Goal: Task Accomplishment & Management: Use online tool/utility

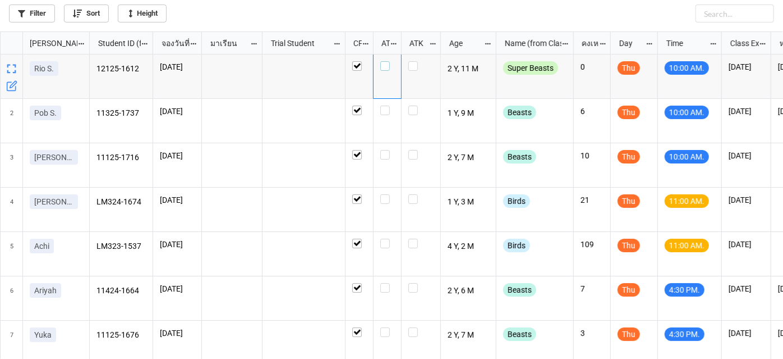
click at [382, 61] on label "grid" at bounding box center [387, 61] width 14 height 0
click at [389, 105] on label "grid" at bounding box center [387, 105] width 14 height 0
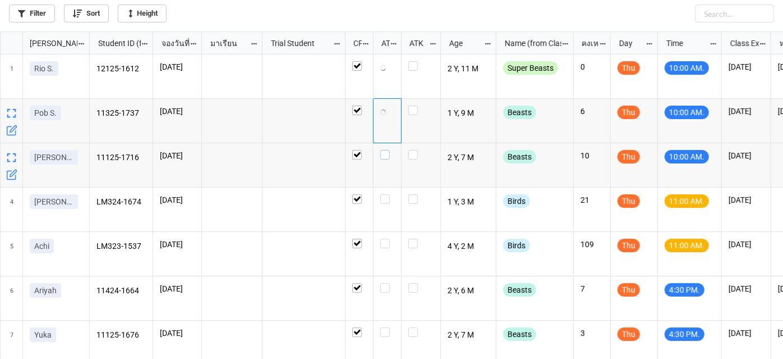
click at [391, 154] on div "grid" at bounding box center [387, 155] width 14 height 10
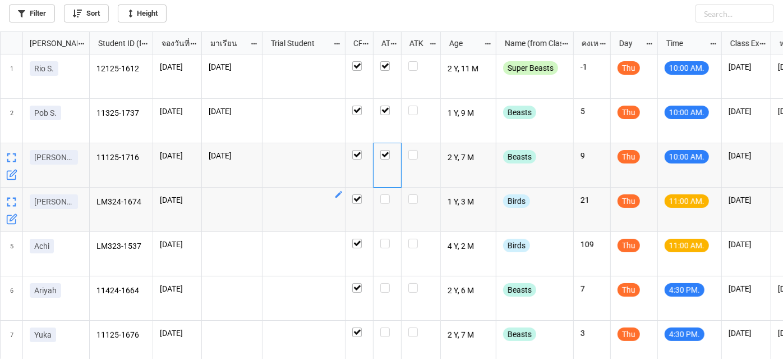
scroll to position [50, 0]
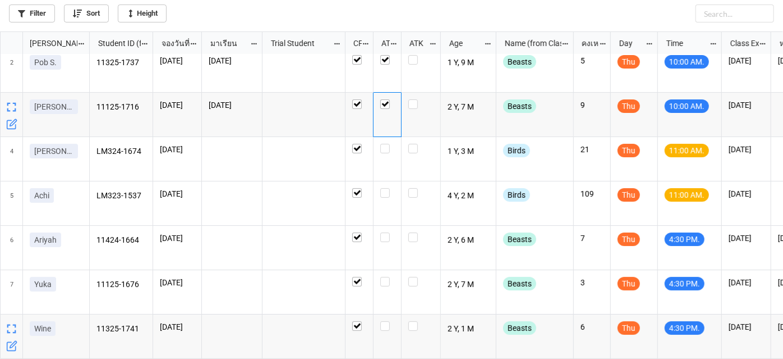
click at [12, 346] on icon "grid" at bounding box center [13, 344] width 7 height 7
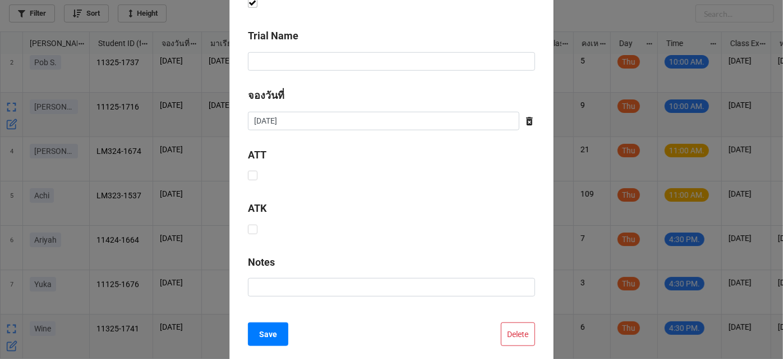
scroll to position [561, 0]
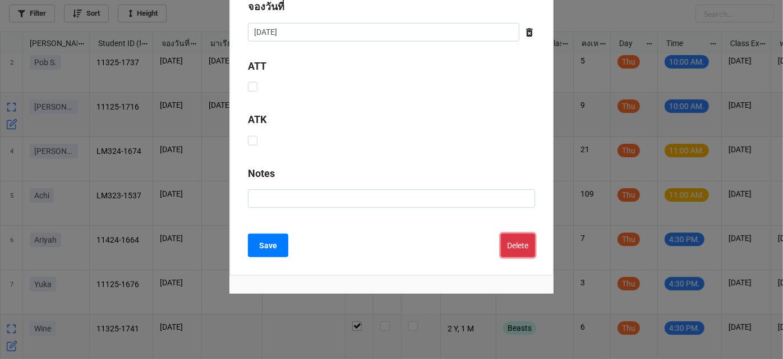
click at [518, 245] on button "Delete" at bounding box center [518, 245] width 34 height 24
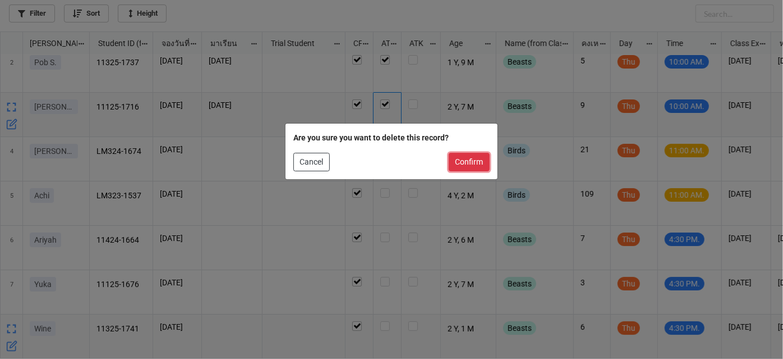
click at [474, 159] on button "Confirm" at bounding box center [469, 162] width 41 height 19
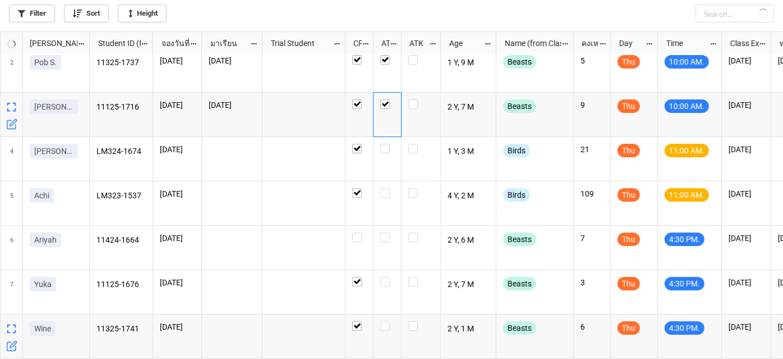
checkbox input "false"
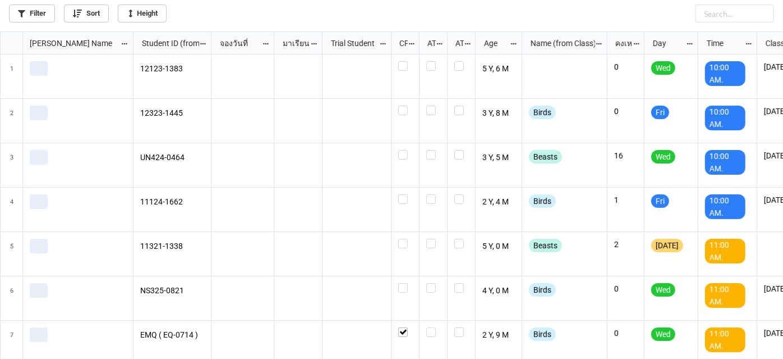
scroll to position [321, 777]
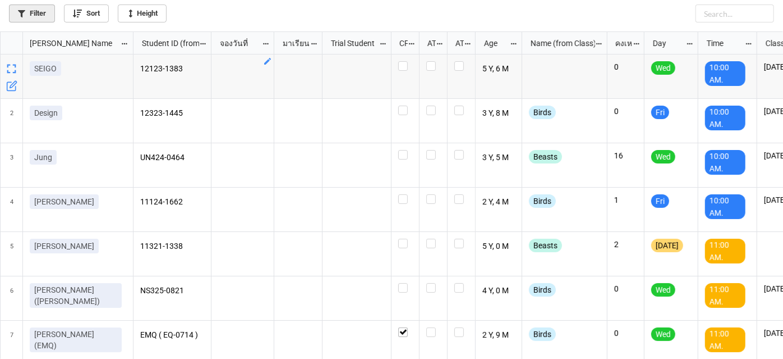
click at [25, 19] on link "Filter" at bounding box center [32, 13] width 46 height 18
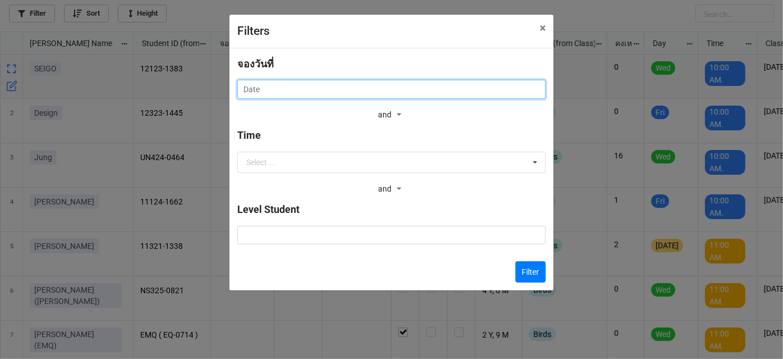
click at [290, 88] on input "text" at bounding box center [391, 89] width 309 height 19
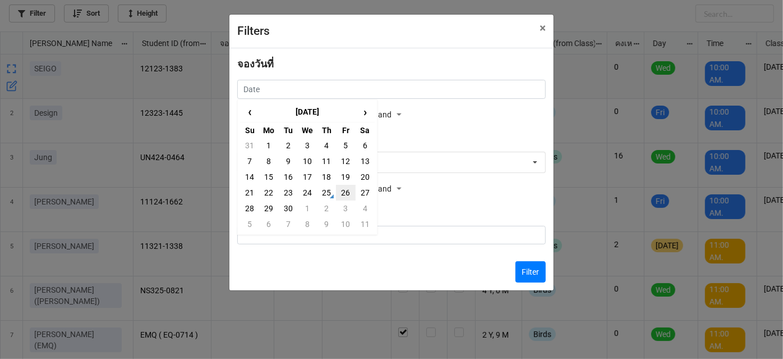
click at [343, 190] on td "26" at bounding box center [345, 193] width 19 height 16
type input "[DATE]"
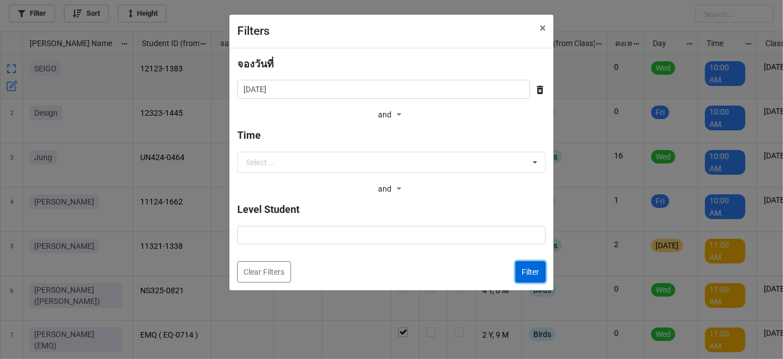
click at [522, 275] on button "Filter" at bounding box center [531, 271] width 30 height 21
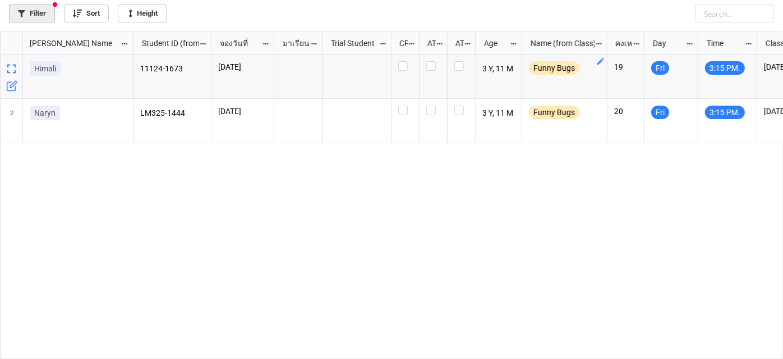
click at [31, 15] on link "Filter" at bounding box center [32, 13] width 46 height 18
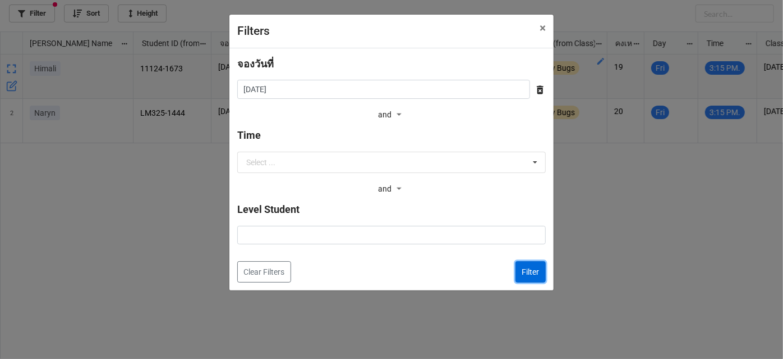
click at [530, 276] on button "Filter" at bounding box center [531, 271] width 30 height 21
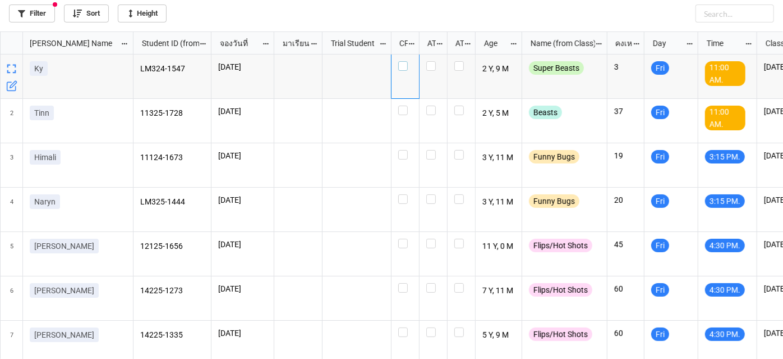
click at [405, 61] on label "grid" at bounding box center [405, 61] width 14 height 0
click at [33, 11] on link "Filter" at bounding box center [32, 13] width 46 height 18
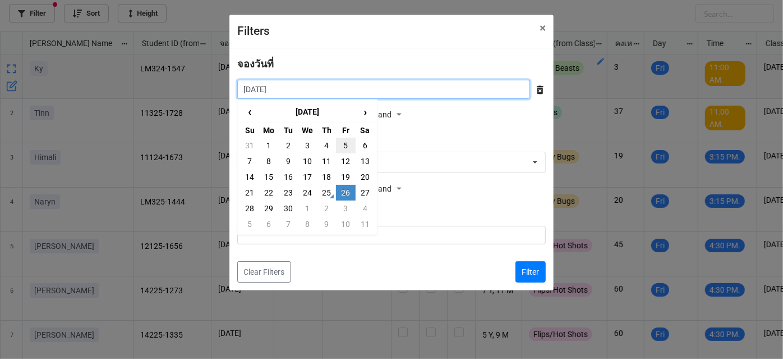
drag, startPoint x: 383, startPoint y: 89, endPoint x: 341, endPoint y: 143, distance: 69.1
click at [382, 95] on input "[DATE]" at bounding box center [383, 89] width 293 height 19
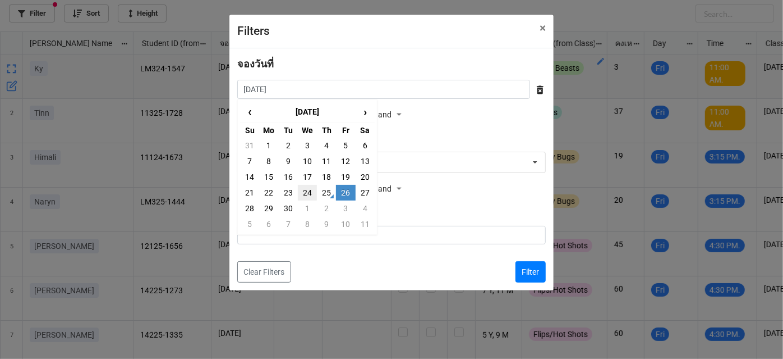
click at [300, 194] on td "24" at bounding box center [307, 193] width 19 height 16
type input "24/9/2025"
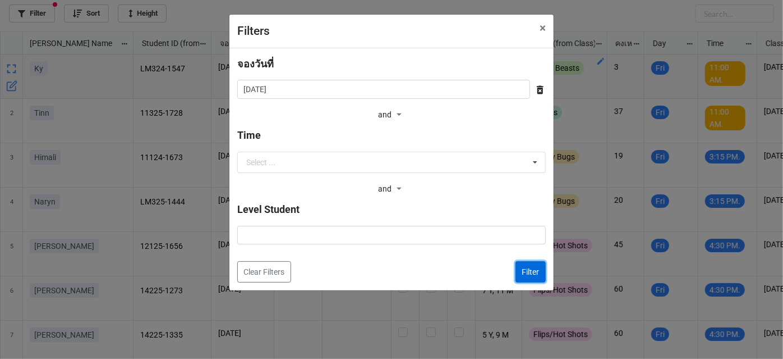
click at [528, 270] on button "Filter" at bounding box center [531, 271] width 30 height 21
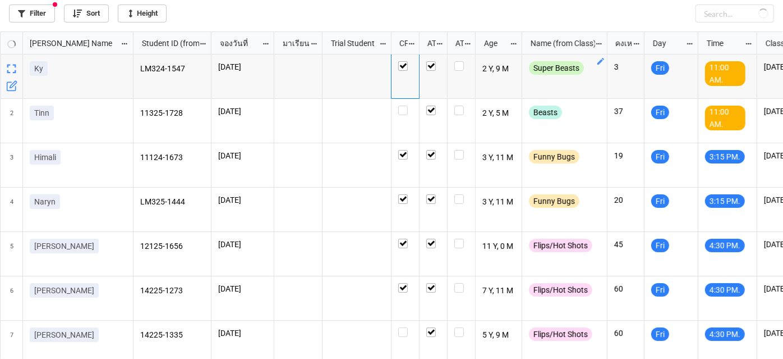
checkbox input "true"
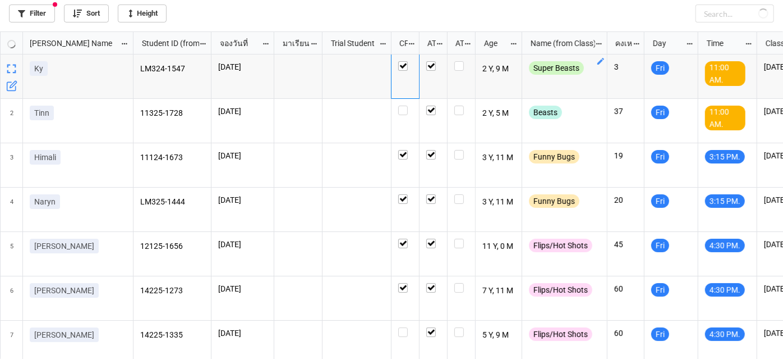
checkbox input "true"
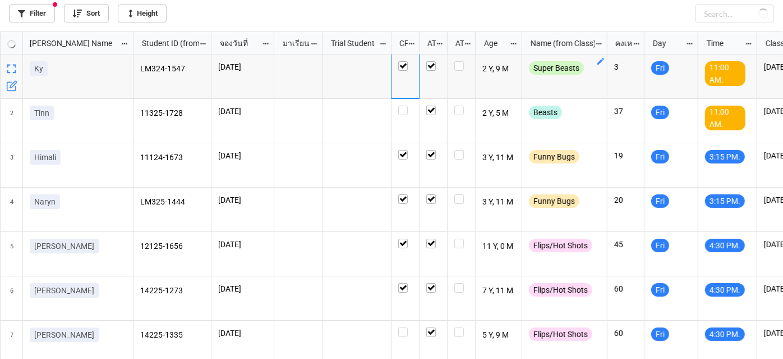
checkbox input "true"
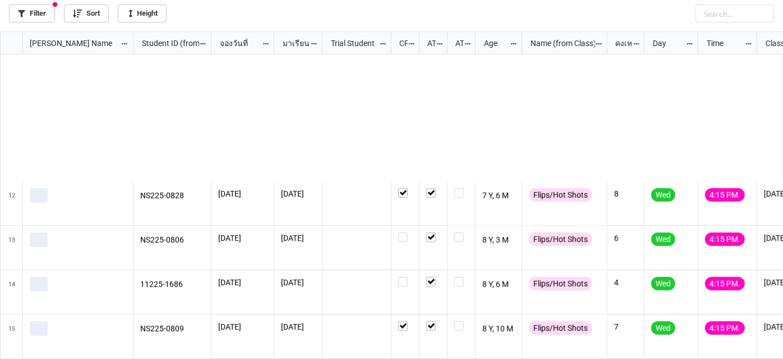
scroll to position [498, 0]
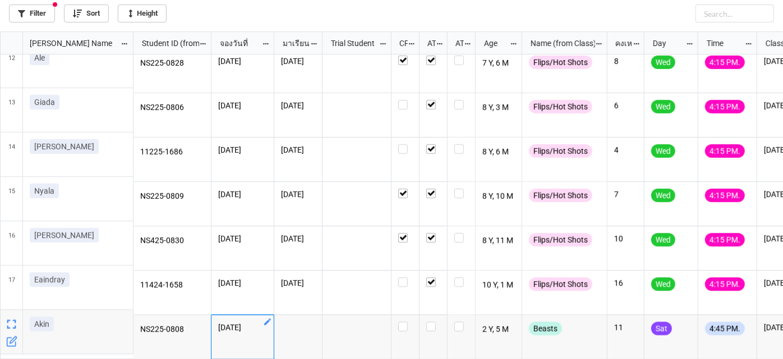
click at [268, 319] on icon "grid" at bounding box center [267, 321] width 9 height 9
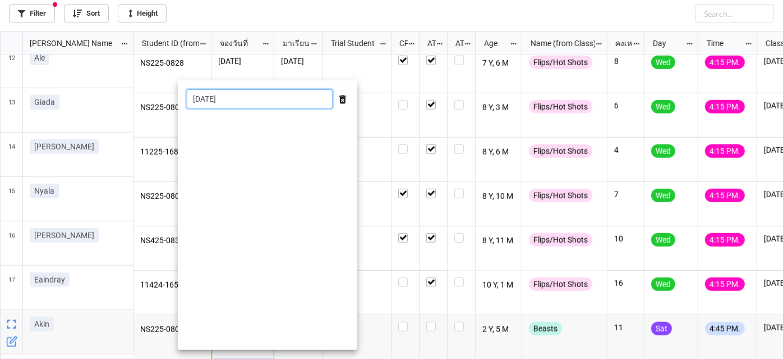
click at [279, 102] on input "24/9/2025" at bounding box center [260, 98] width 146 height 19
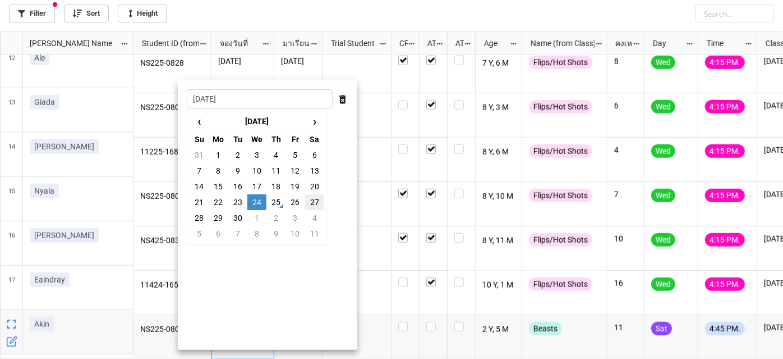
click at [313, 205] on td "27" at bounding box center [314, 202] width 19 height 16
type input "27/9/2025"
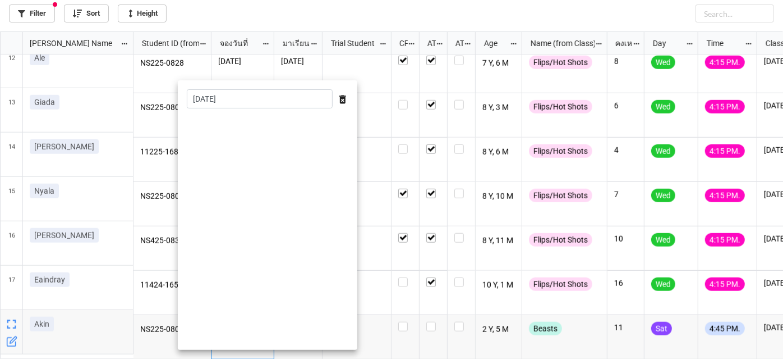
click at [399, 288] on div at bounding box center [391, 179] width 783 height 359
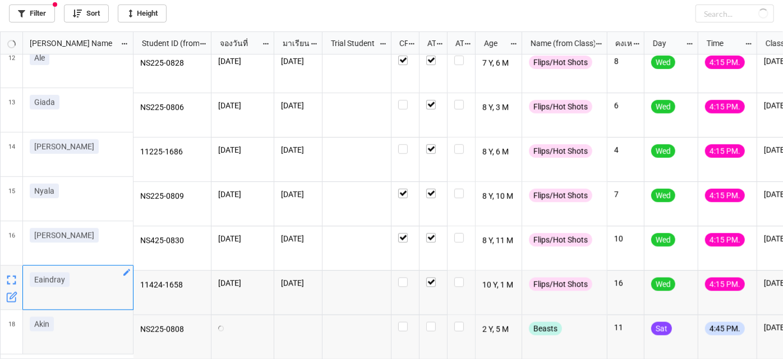
drag, startPoint x: 45, startPoint y: 281, endPoint x: 73, endPoint y: 281, distance: 28.1
click at [73, 281] on div "Eaindray" at bounding box center [78, 281] width 97 height 19
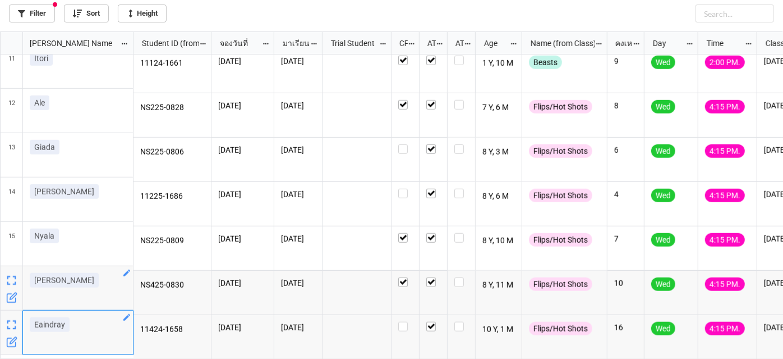
copy p "Eaindray"
click at [44, 12] on link "Filter" at bounding box center [32, 13] width 46 height 18
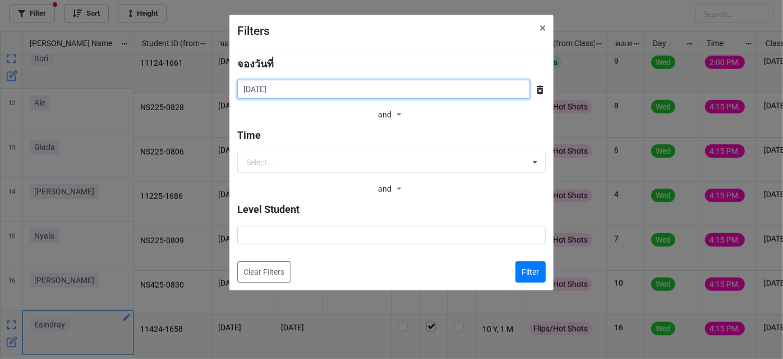
click at [450, 94] on input "24/9/2025" at bounding box center [383, 89] width 293 height 19
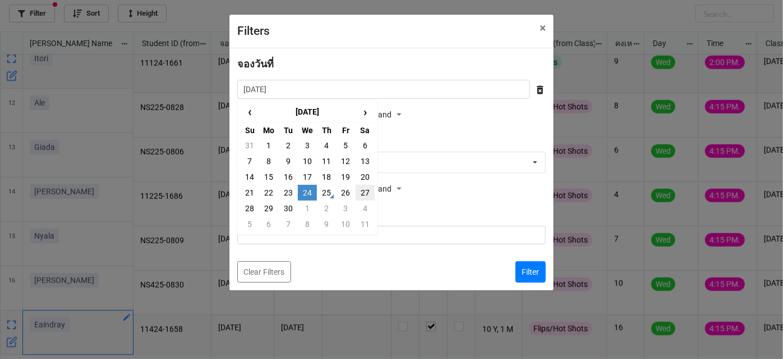
click at [364, 197] on td "27" at bounding box center [365, 193] width 19 height 16
type input "27/9/2025"
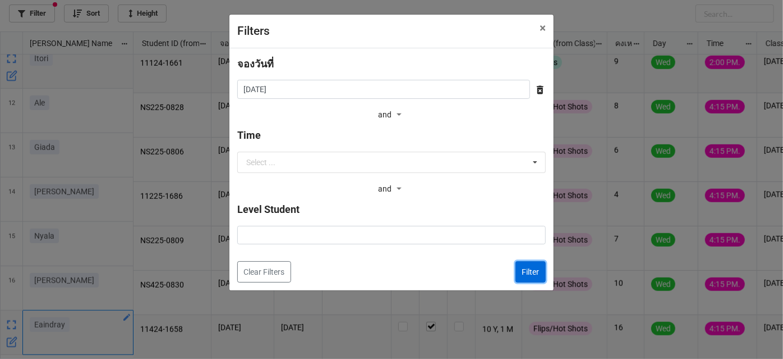
click at [533, 272] on button "Filter" at bounding box center [531, 271] width 30 height 21
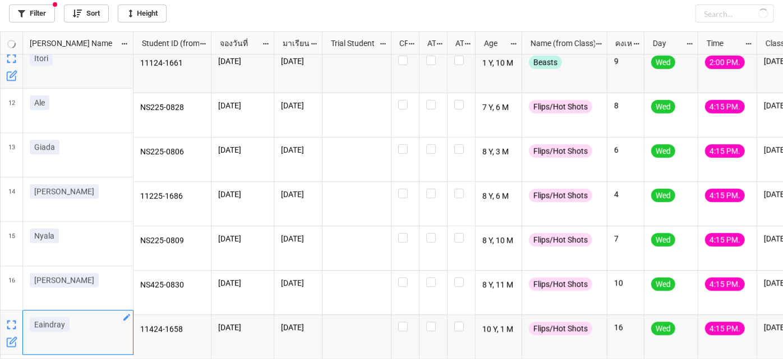
checkbox input "false"
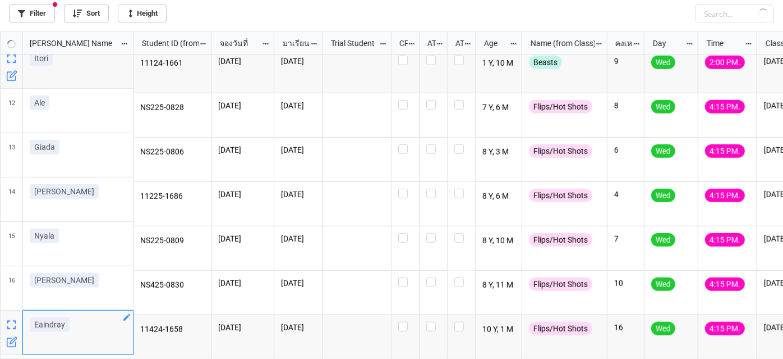
checkbox input "false"
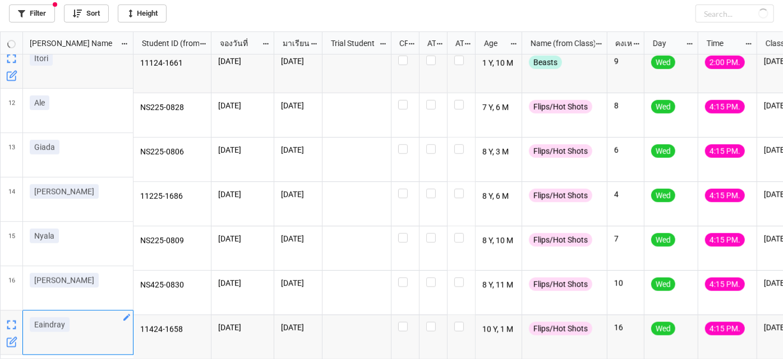
checkbox input "false"
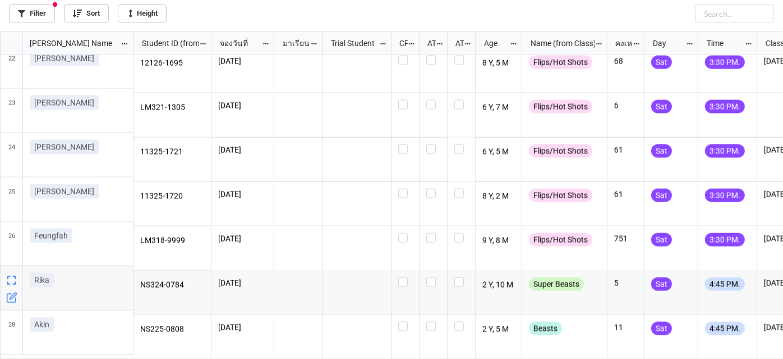
scroll to position [0, 0]
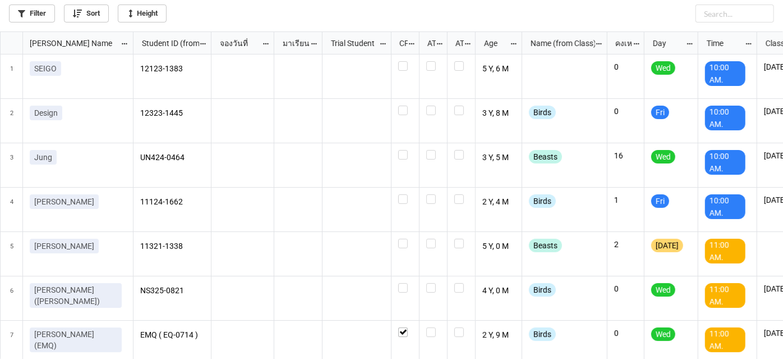
scroll to position [6, 6]
click at [29, 12] on link "Filter" at bounding box center [32, 13] width 46 height 18
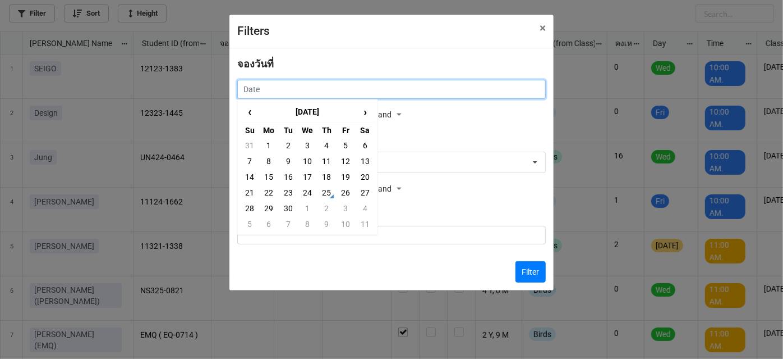
drag, startPoint x: 331, startPoint y: 80, endPoint x: 338, endPoint y: 97, distance: 17.6
click at [332, 81] on input "text" at bounding box center [391, 89] width 309 height 19
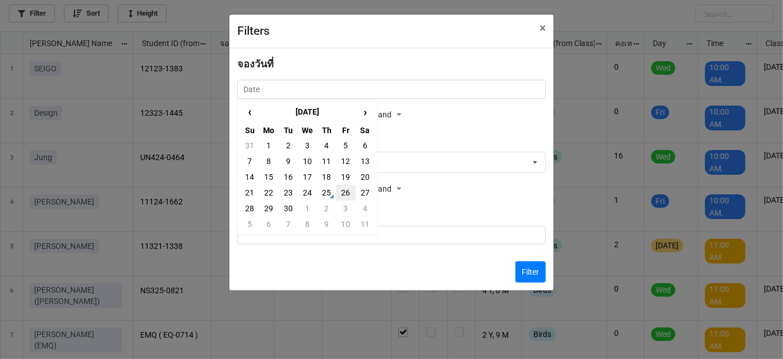
click at [343, 197] on td "26" at bounding box center [345, 193] width 19 height 16
type input "[DATE]"
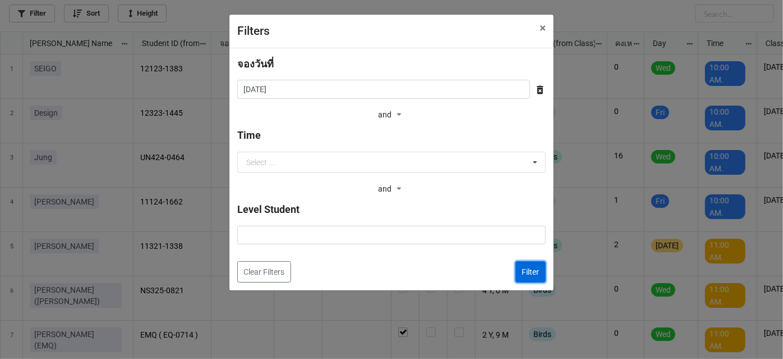
click at [525, 272] on button "Filter" at bounding box center [531, 271] width 30 height 21
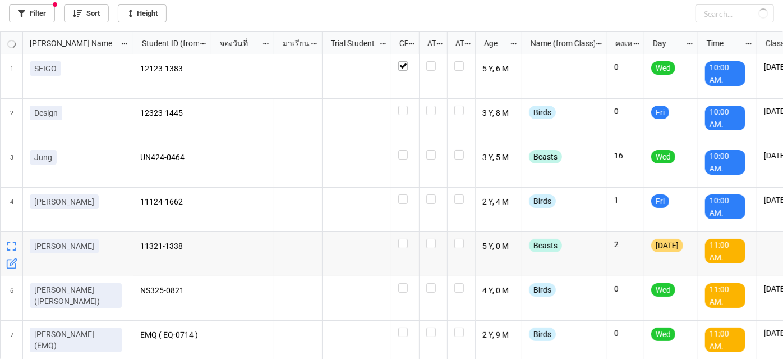
checkbox input "true"
checkbox input "false"
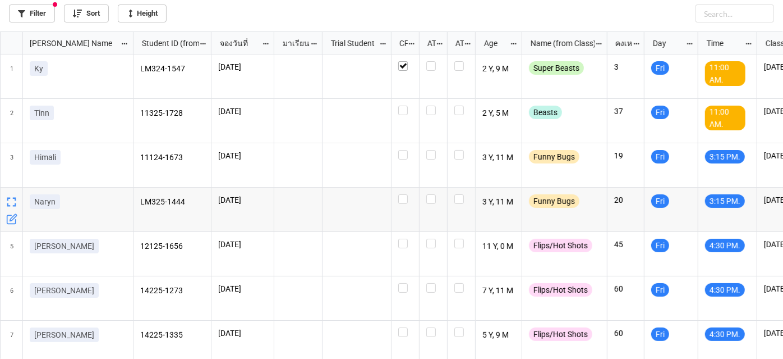
click at [9, 222] on icon "grid" at bounding box center [11, 218] width 11 height 11
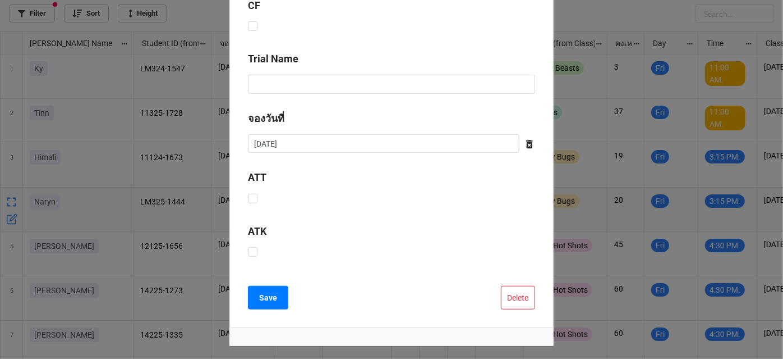
scroll to position [408, 0]
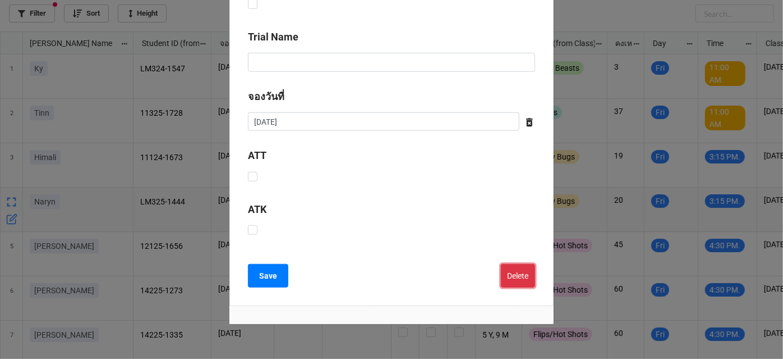
click at [510, 275] on button "Delete" at bounding box center [518, 276] width 34 height 24
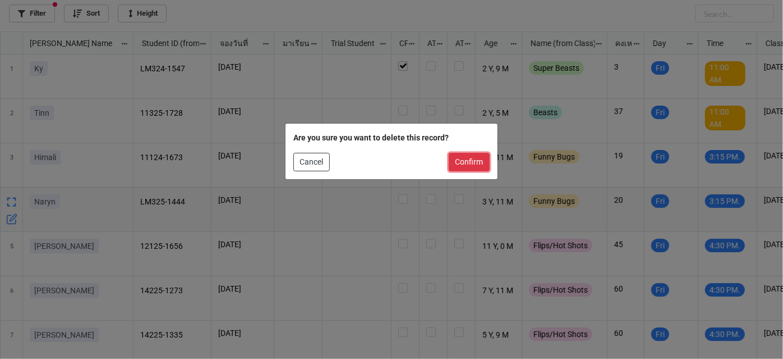
click at [465, 160] on button "Confirm" at bounding box center [469, 162] width 41 height 19
